Goal: Information Seeking & Learning: Learn about a topic

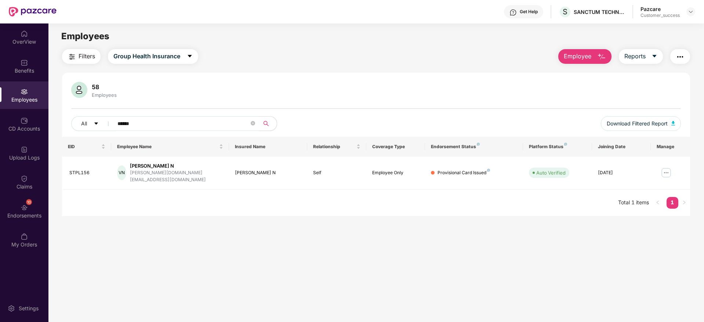
click at [694, 9] on div at bounding box center [691, 11] width 9 height 9
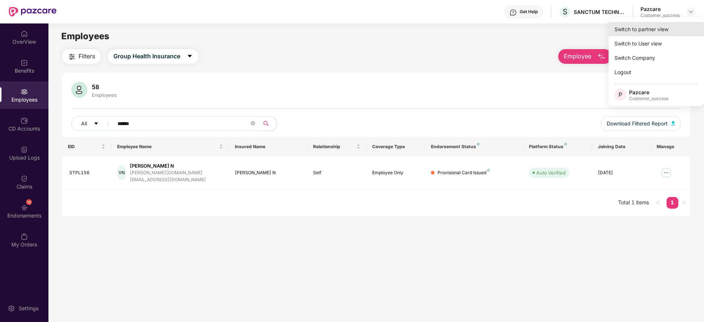
click at [678, 28] on div "Switch to partner view" at bounding box center [656, 29] width 95 height 14
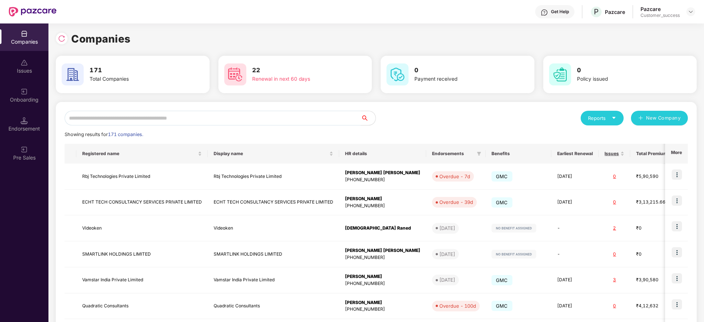
click at [310, 120] on input "text" at bounding box center [213, 118] width 296 height 15
paste input "******"
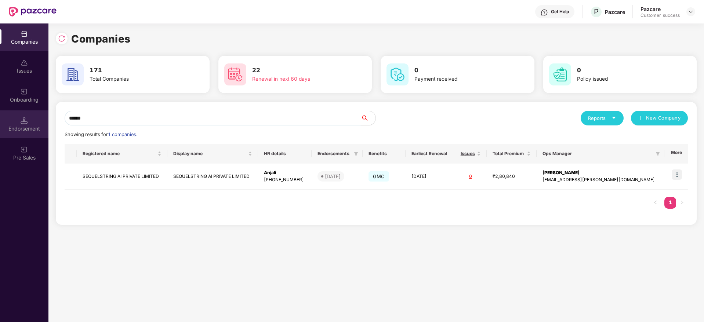
drag, startPoint x: 222, startPoint y: 119, endPoint x: 0, endPoint y: 118, distance: 221.8
click at [0, 118] on div "Companies Issues Onboarding Endorsement Pre Sales Companies 171 Total Companies…" at bounding box center [352, 172] width 704 height 299
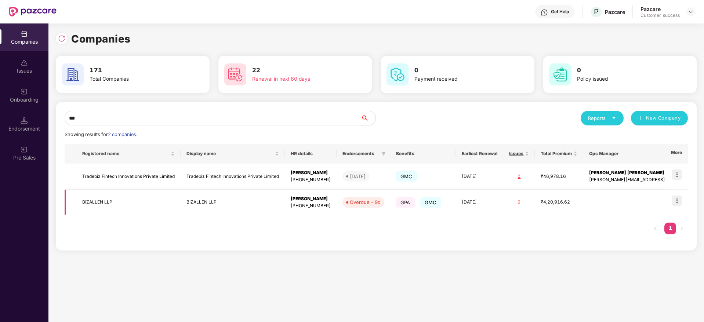
type input "***"
click at [265, 207] on td "BIZALLEN LLP" at bounding box center [233, 203] width 104 height 26
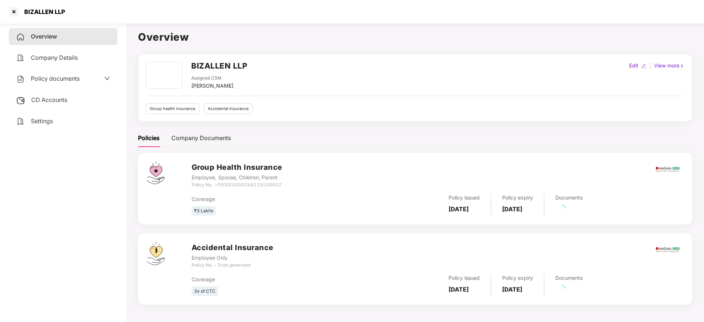
click at [74, 83] on div "Policy documents" at bounding box center [48, 79] width 64 height 10
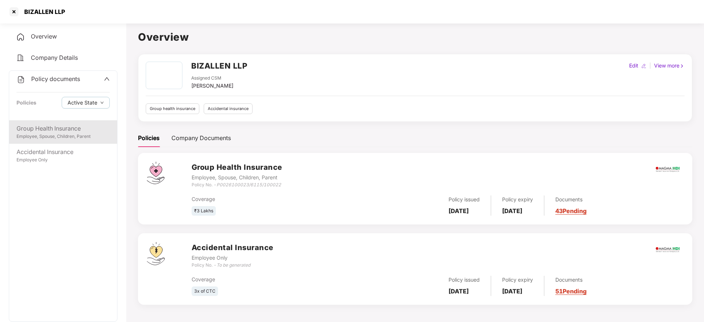
click at [75, 128] on div "Group Health Insurance" at bounding box center [63, 128] width 93 height 9
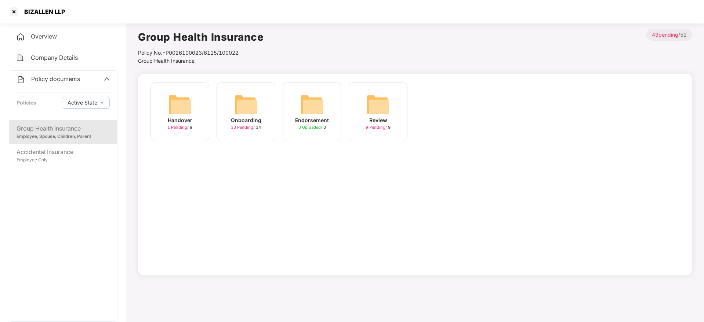
click at [235, 121] on div "Onboarding" at bounding box center [246, 120] width 30 height 8
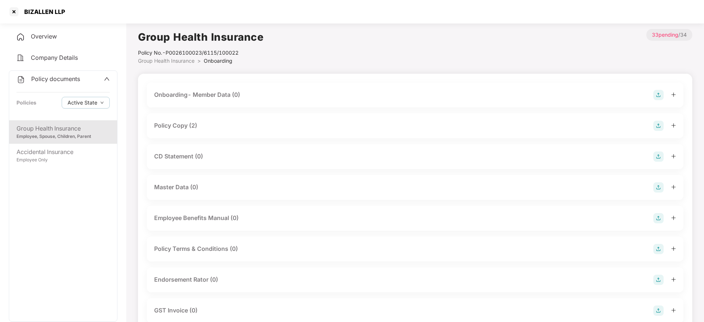
click at [235, 129] on div "Policy Copy (2)" at bounding box center [415, 126] width 522 height 10
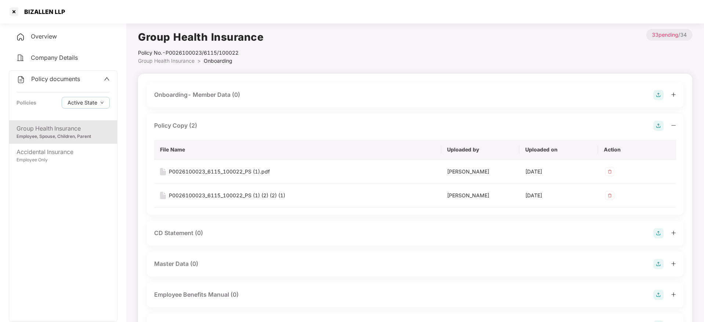
click at [235, 129] on div "Policy Copy (2)" at bounding box center [415, 126] width 522 height 10
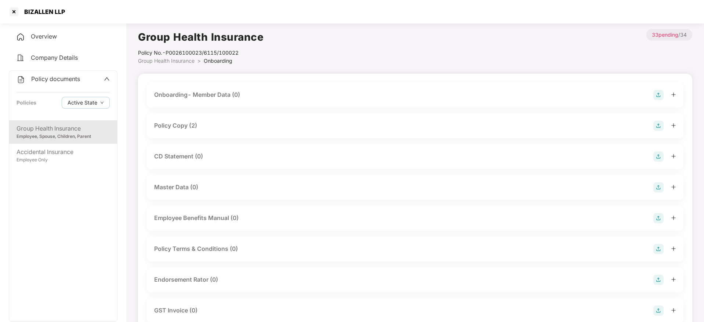
click at [45, 16] on div "BIZALLEN LLP" at bounding box center [36, 12] width 57 height 12
click at [15, 9] on div at bounding box center [14, 12] width 12 height 12
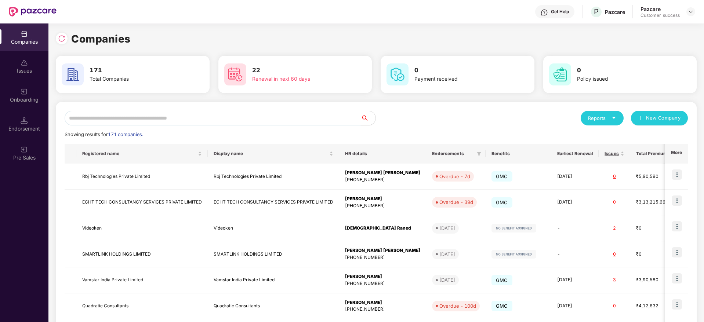
click at [199, 114] on input "text" at bounding box center [213, 118] width 296 height 15
paste input "********"
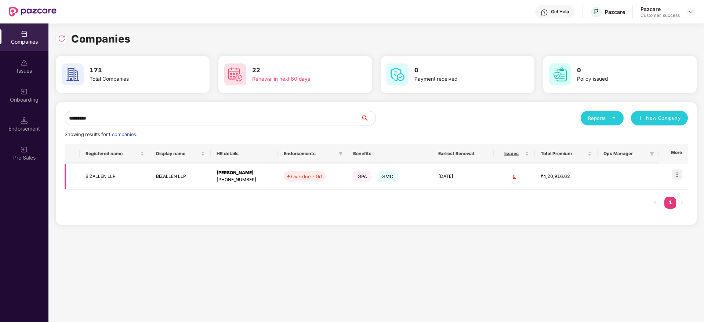
type input "********"
click at [679, 175] on img at bounding box center [677, 175] width 10 height 10
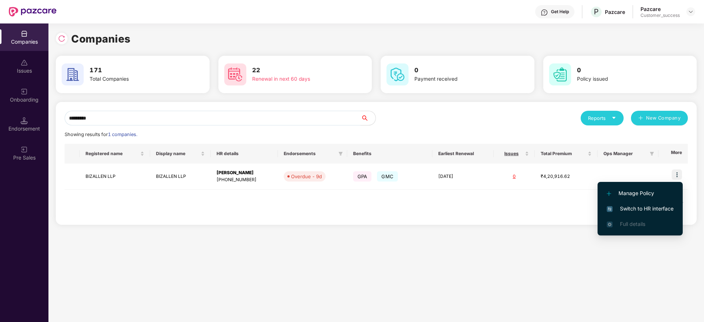
click at [659, 208] on span "Switch to HR interface" at bounding box center [640, 209] width 67 height 8
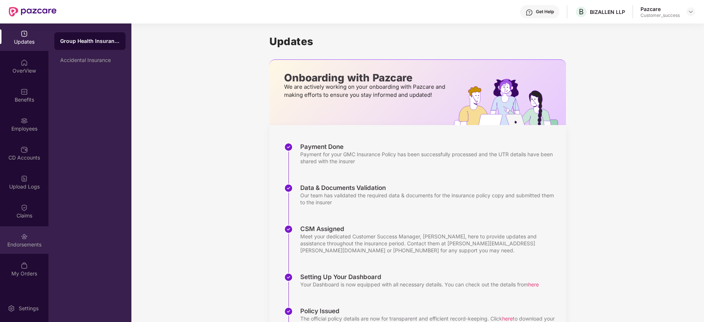
click at [36, 251] on div "Endorsements" at bounding box center [24, 241] width 48 height 28
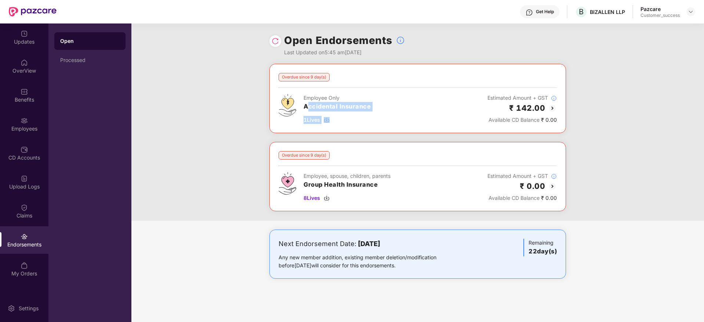
drag, startPoint x: 307, startPoint y: 108, endPoint x: 407, endPoint y: 121, distance: 101.4
click at [407, 121] on div "Employee Only Accidental Insurance 1 Lives Estimated Amount + GST ₹ 142.00 Avai…" at bounding box center [418, 109] width 278 height 30
click at [28, 115] on div "Employees" at bounding box center [24, 125] width 48 height 28
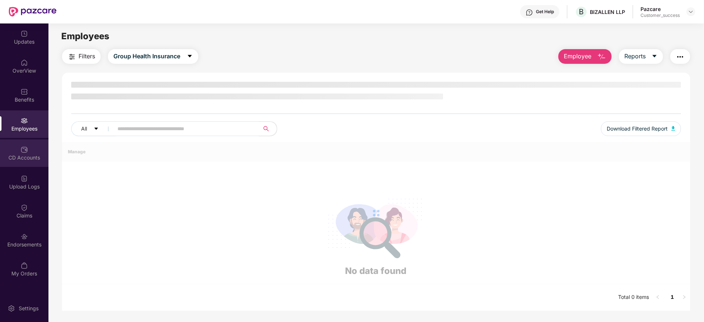
click at [29, 164] on div "CD Accounts" at bounding box center [24, 154] width 48 height 28
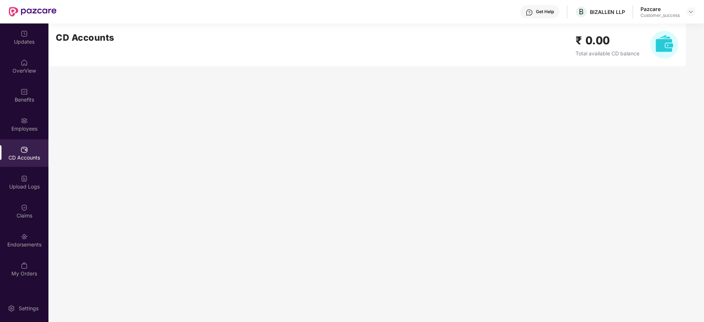
click at [684, 14] on div "Pazcare Customer_success" at bounding box center [668, 12] width 55 height 13
click at [695, 12] on div at bounding box center [691, 11] width 9 height 9
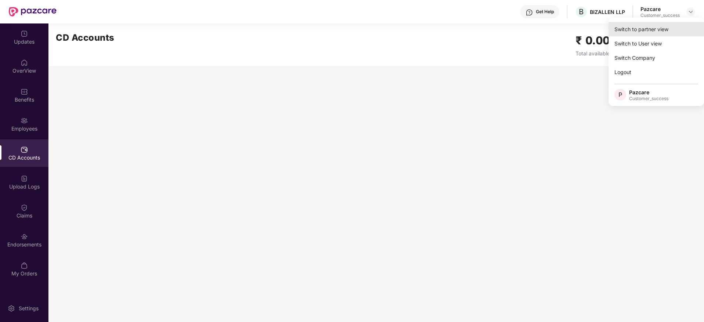
click at [682, 31] on div "Switch to partner view" at bounding box center [656, 29] width 95 height 14
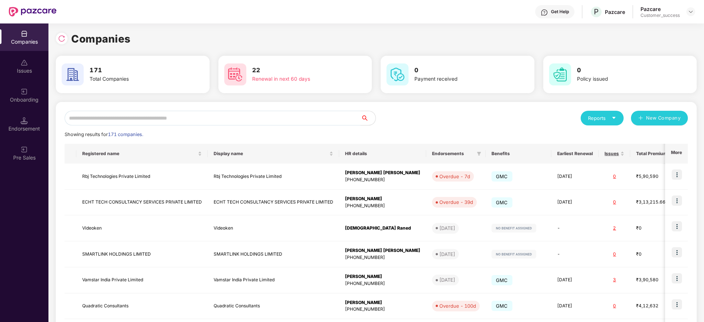
click at [68, 47] on div "Companies 171 Total Companies 22 Renewal in next 60 days 0 Payment received 0 P…" at bounding box center [376, 248] width 641 height 434
click at [65, 42] on div at bounding box center [62, 39] width 12 height 12
click at [239, 115] on input "text" at bounding box center [213, 118] width 296 height 15
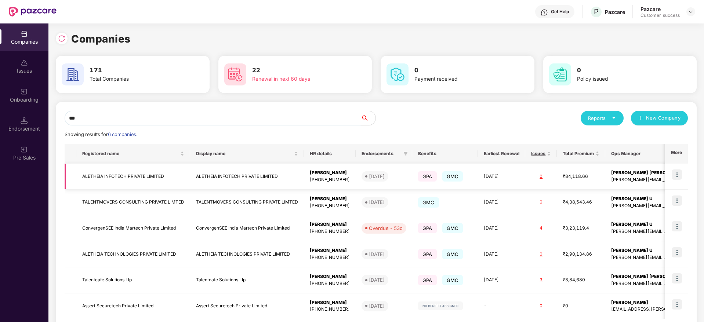
type input "***"
copy td "ALETHEIA INFOTECH"
click at [166, 116] on input "***" at bounding box center [213, 118] width 296 height 15
click at [165, 116] on input "***" at bounding box center [213, 118] width 296 height 15
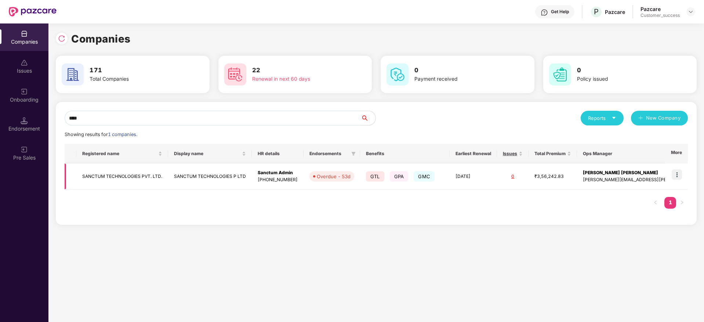
type input "****"
click at [679, 178] on img at bounding box center [677, 175] width 10 height 10
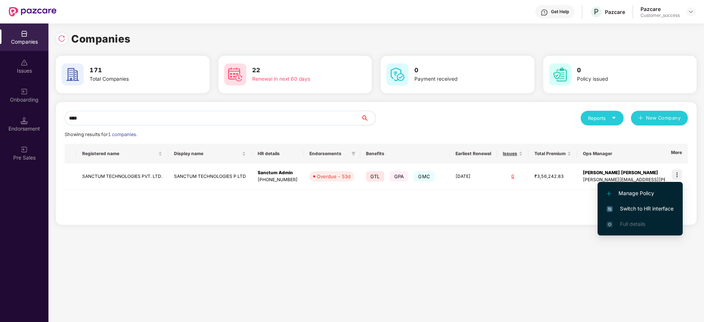
click at [670, 202] on li "Switch to HR interface" at bounding box center [640, 208] width 85 height 15
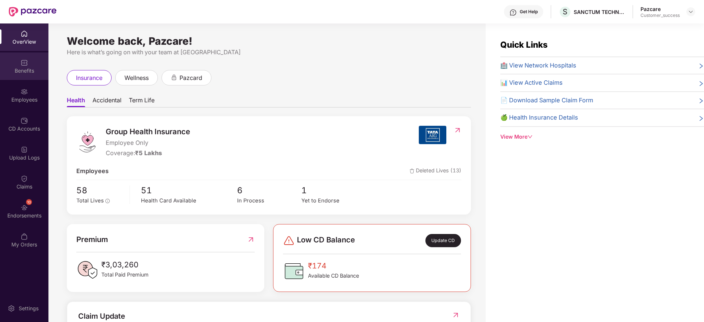
click at [32, 78] on div "Benefits" at bounding box center [24, 67] width 48 height 28
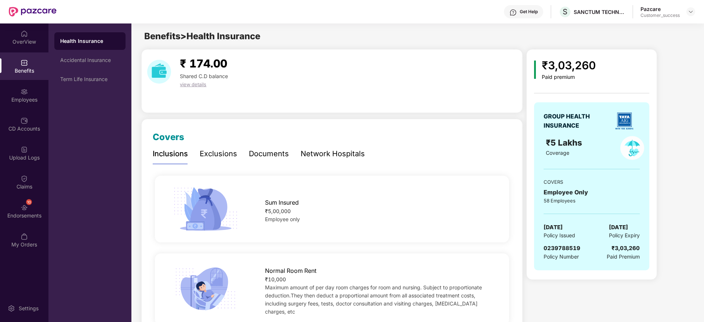
click at [274, 159] on div "Documents" at bounding box center [269, 153] width 40 height 11
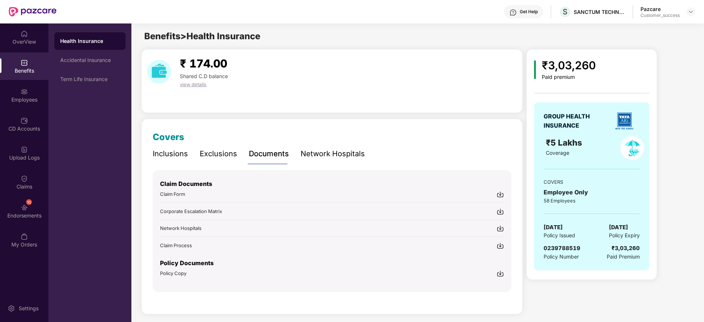
drag, startPoint x: 206, startPoint y: 149, endPoint x: 181, endPoint y: 151, distance: 24.3
click at [204, 150] on div "Exclusions" at bounding box center [218, 153] width 37 height 11
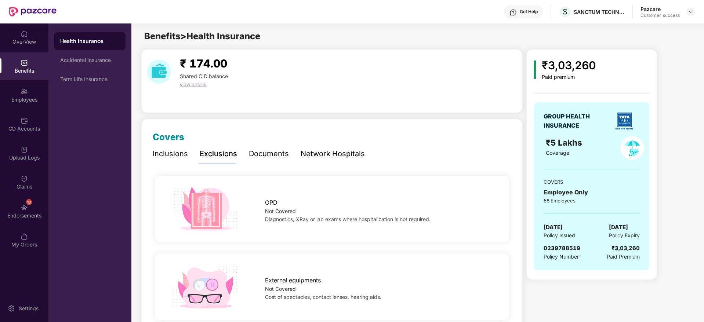
click at [181, 151] on div "Inclusions" at bounding box center [170, 153] width 35 height 11
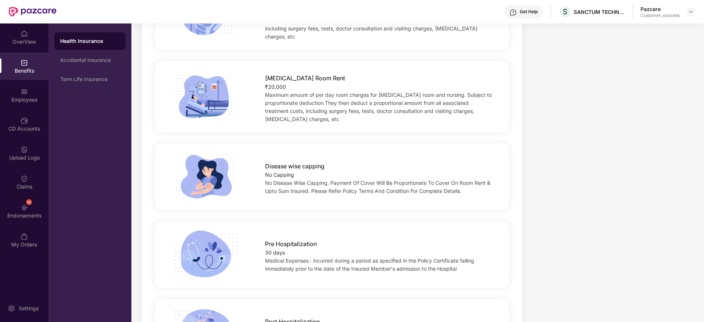
scroll to position [386, 0]
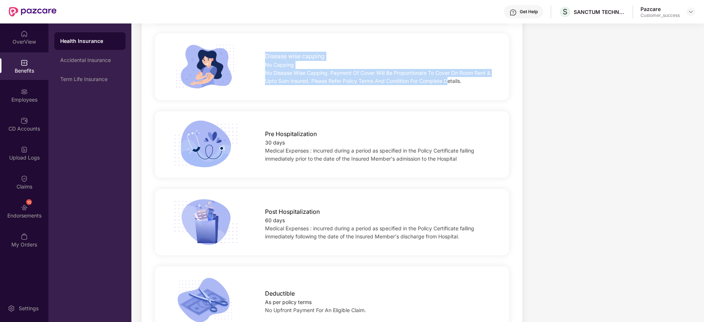
drag, startPoint x: 265, startPoint y: 51, endPoint x: 448, endPoint y: 86, distance: 186.1
click at [448, 86] on div "Disease wise capping No Capping No Disease Wise Capping. Payment Of Cover Will …" at bounding box center [332, 66] width 354 height 67
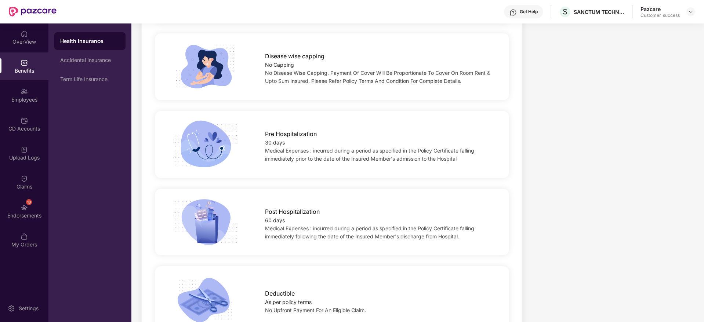
click at [459, 80] on div "Disease wise capping No Capping No Disease Wise Capping. Payment Of Cover Will …" at bounding box center [332, 67] width 378 height 48
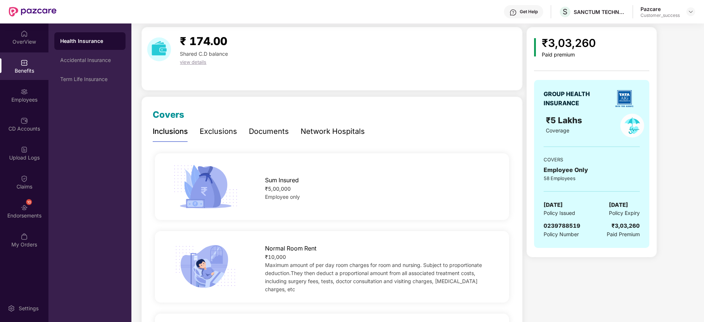
scroll to position [0, 0]
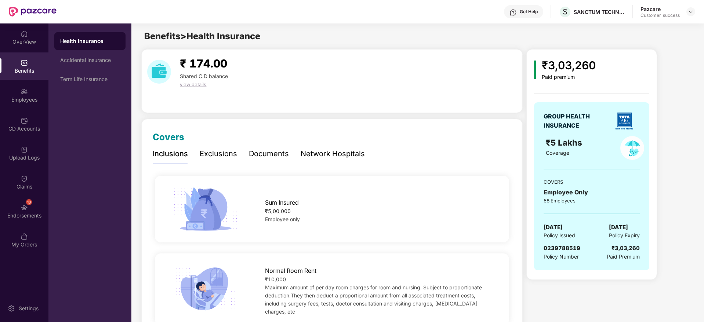
click at [277, 151] on div "Documents" at bounding box center [269, 153] width 40 height 11
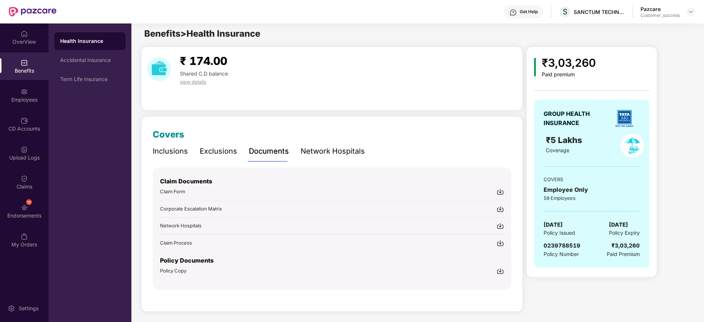
scroll to position [4, 0]
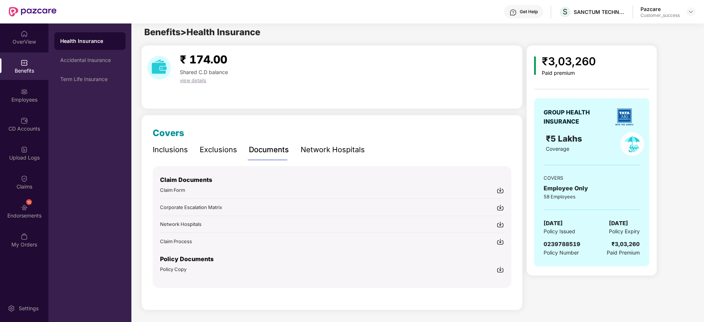
click at [498, 271] on img at bounding box center [500, 269] width 7 height 7
click at [501, 192] on img at bounding box center [500, 190] width 7 height 7
click at [685, 11] on div "Pazcare Customer_success" at bounding box center [668, 12] width 55 height 13
click at [689, 12] on img at bounding box center [691, 12] width 6 height 6
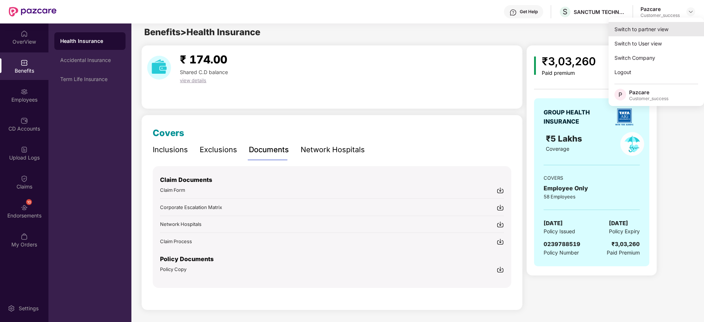
click at [667, 30] on div "Switch to partner view" at bounding box center [656, 29] width 95 height 14
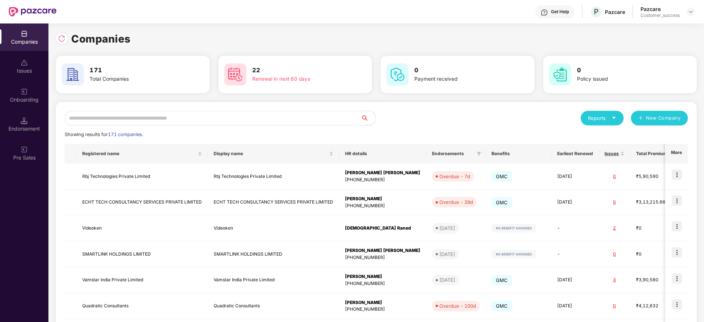
click at [263, 113] on input "text" at bounding box center [213, 118] width 296 height 15
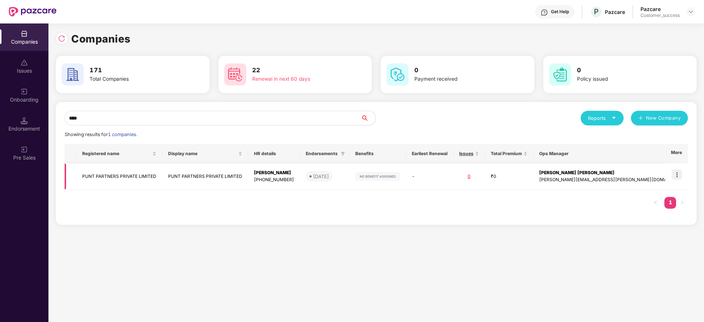
type input "****"
click at [243, 172] on td "PUNT PARTNERS PRIVATE LIMITED" at bounding box center [205, 177] width 86 height 26
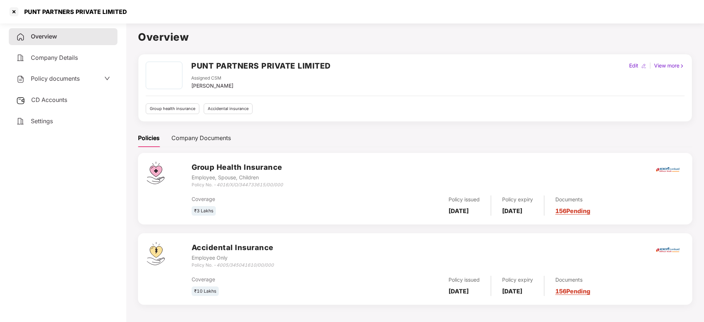
click at [59, 97] on span "CD Accounts" at bounding box center [49, 99] width 36 height 7
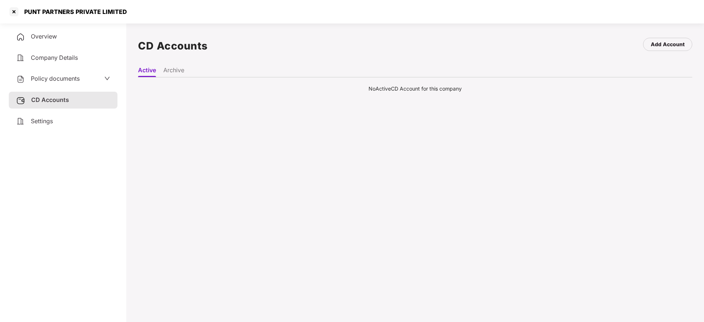
click at [26, 10] on div "PUNT PARTNERS PRIVATE LIMITED" at bounding box center [73, 11] width 107 height 7
copy div "PUNT PARTNERS PRIVATE LIMITED"
